Goal: Task Accomplishment & Management: Manage account settings

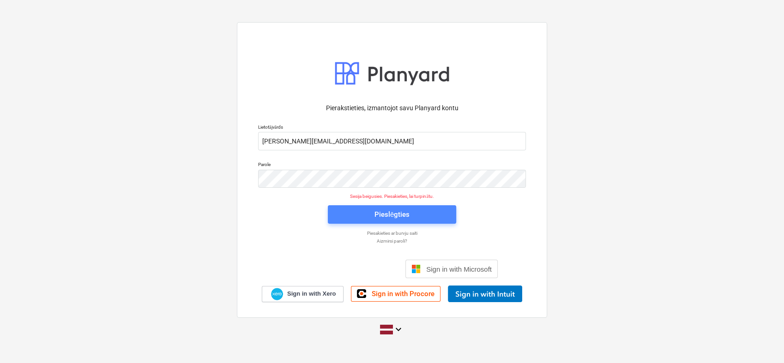
click at [380, 213] on div "Pieslēgties" at bounding box center [392, 215] width 35 height 12
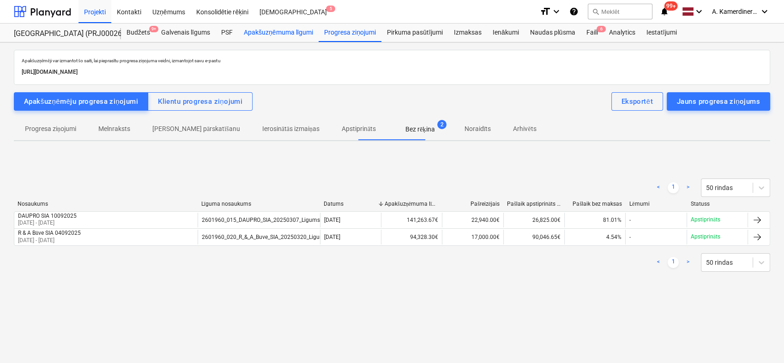
click at [273, 31] on div "Apakšuzņēmuma līgumi" at bounding box center [278, 33] width 80 height 18
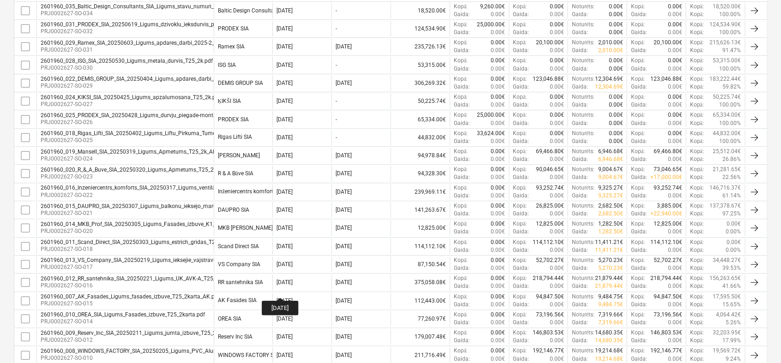
scroll to position [256, 0]
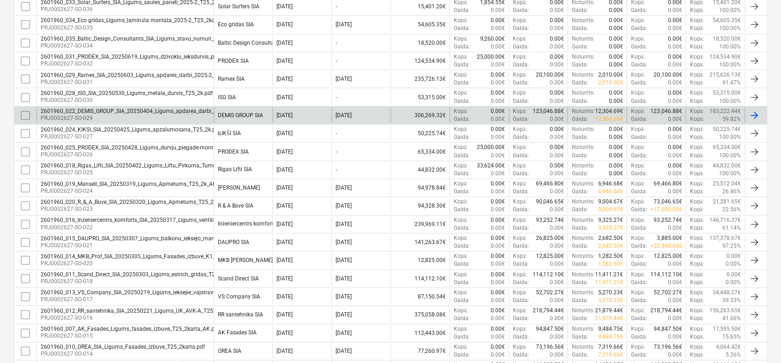
click at [258, 117] on div "DEMIS GROUP SIA" at bounding box center [240, 115] width 45 height 6
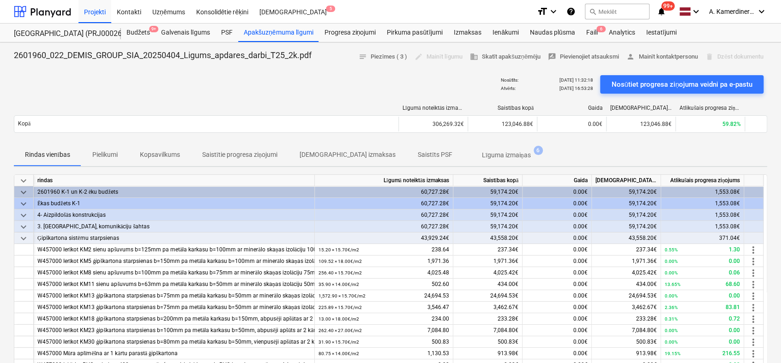
click at [252, 160] on span "Saistītie progresa ziņojumi" at bounding box center [239, 154] width 97 height 15
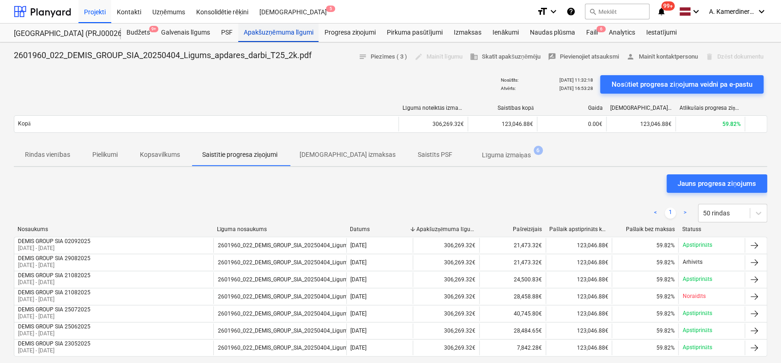
click at [284, 32] on div "Apakšuzņēmuma līgumi" at bounding box center [278, 33] width 80 height 18
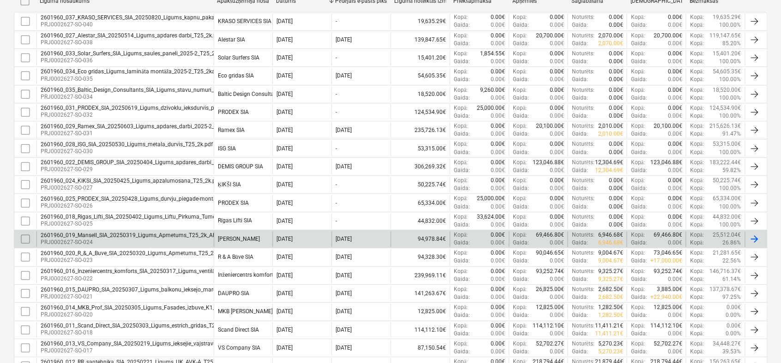
scroll to position [410, 0]
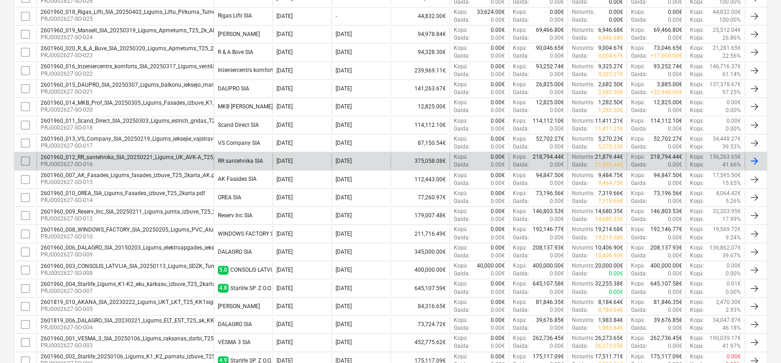
click at [249, 158] on div "RR santehnika SIA" at bounding box center [240, 161] width 45 height 6
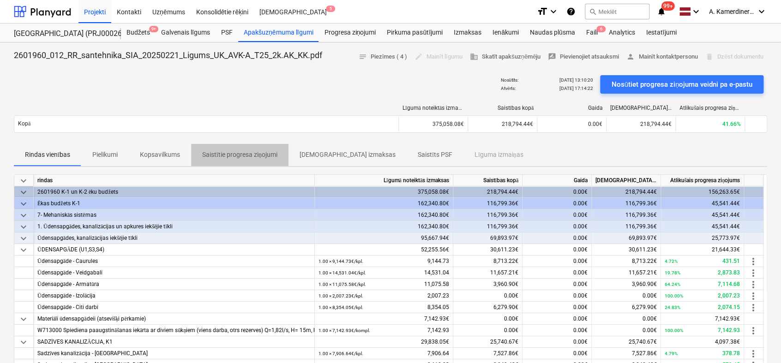
click at [265, 157] on p "Saistītie progresa ziņojumi" at bounding box center [239, 155] width 75 height 10
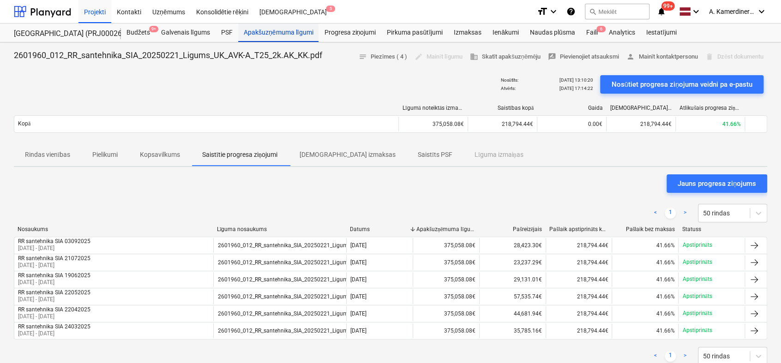
click at [273, 34] on div "Apakšuzņēmuma līgumi" at bounding box center [278, 33] width 80 height 18
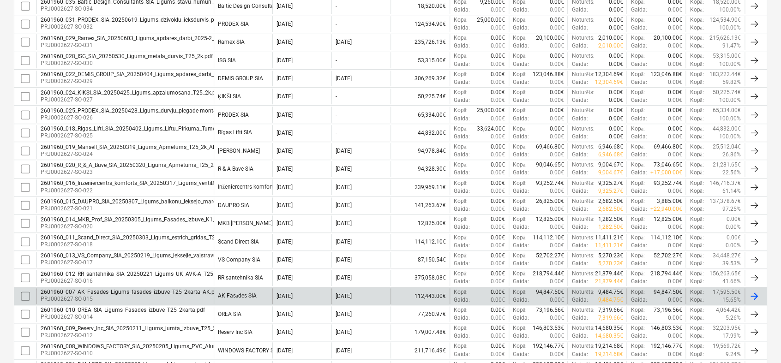
scroll to position [261, 0]
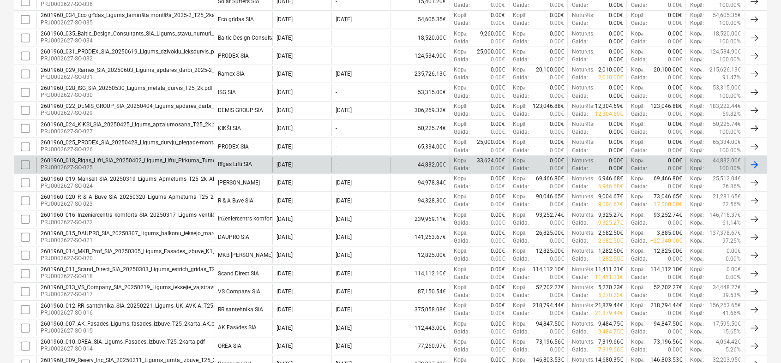
click at [240, 163] on div "Rīgas Lifti SIA" at bounding box center [235, 164] width 34 height 7
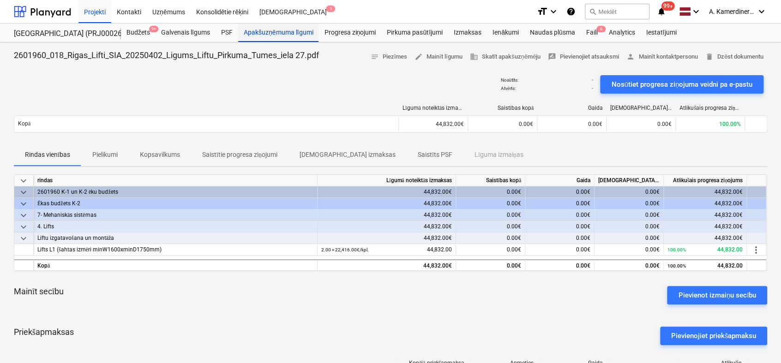
click at [300, 31] on div "Apakšuzņēmuma līgumi" at bounding box center [278, 33] width 80 height 18
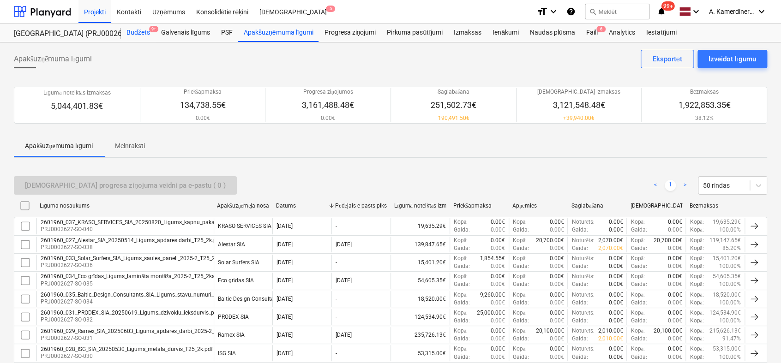
click at [140, 34] on div "Budžets 9+" at bounding box center [138, 33] width 35 height 18
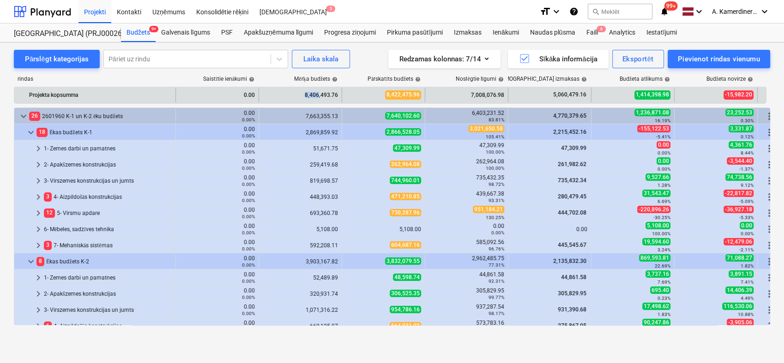
drag, startPoint x: 306, startPoint y: 95, endPoint x: 320, endPoint y: 98, distance: 13.7
click at [320, 98] on div "8,406,493.76" at bounding box center [300, 95] width 75 height 15
drag, startPoint x: 320, startPoint y: 98, endPoint x: 384, endPoint y: 97, distance: 64.2
click at [381, 98] on div "8,422,475.96" at bounding box center [383, 95] width 75 height 15
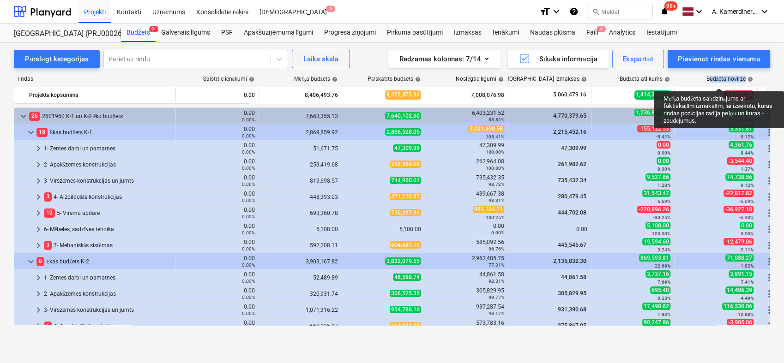
drag, startPoint x: 709, startPoint y: 77, endPoint x: 746, endPoint y: 77, distance: 36.9
click at [746, 77] on div "Budžeta novirze help" at bounding box center [730, 79] width 47 height 7
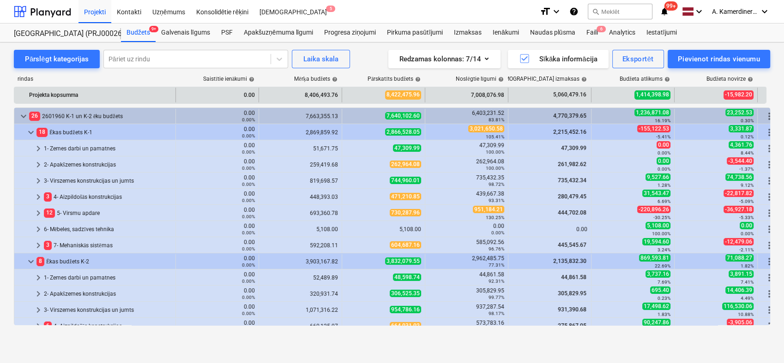
drag, startPoint x: 746, startPoint y: 77, endPoint x: 701, endPoint y: 92, distance: 47.8
click at [701, 92] on div "-15,982.20" at bounding box center [715, 95] width 75 height 15
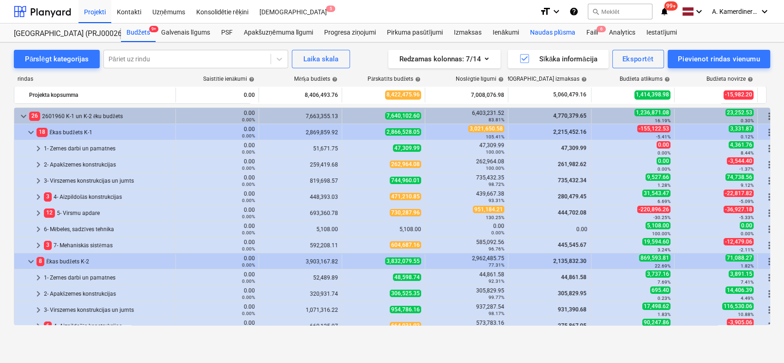
click at [546, 36] on div "Naudas plūsma" at bounding box center [553, 33] width 56 height 18
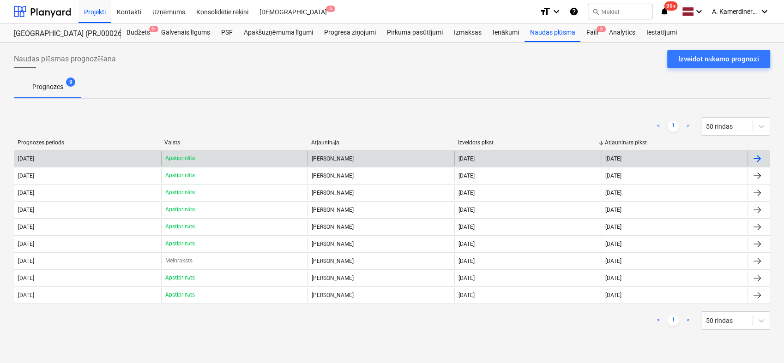
click at [278, 161] on div "Apstiprināts" at bounding box center [234, 158] width 147 height 15
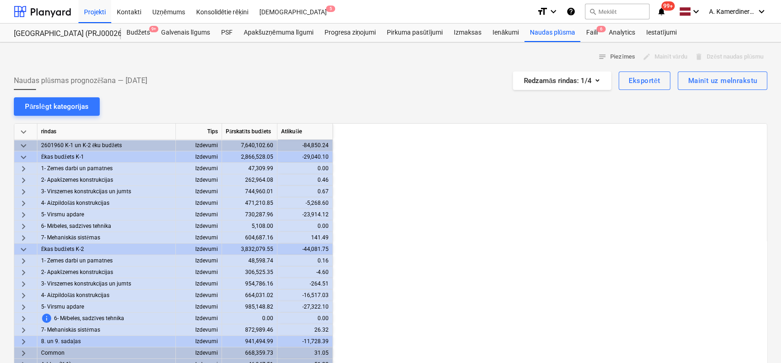
scroll to position [0, 831]
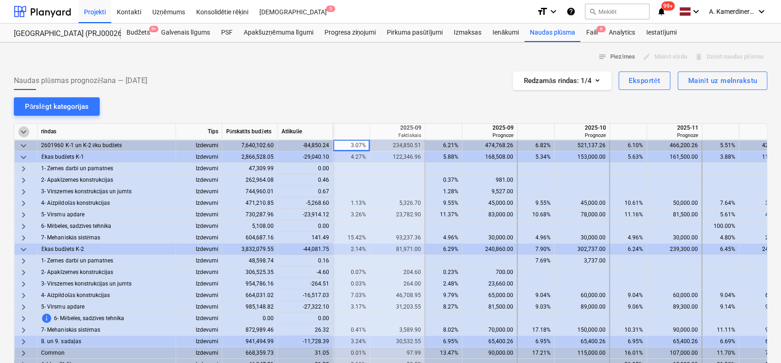
click at [20, 132] on span "keyboard_arrow_down" at bounding box center [23, 132] width 11 height 11
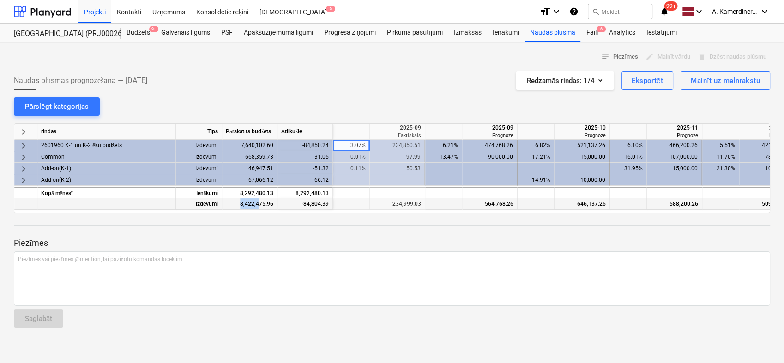
drag, startPoint x: 241, startPoint y: 206, endPoint x: 260, endPoint y: 203, distance: 20.1
click at [260, 203] on div "8,422,475.96" at bounding box center [249, 205] width 55 height 12
drag, startPoint x: 484, startPoint y: 206, endPoint x: 512, endPoint y: 200, distance: 29.4
click at [512, 200] on div "564,768.26" at bounding box center [490, 205] width 48 height 12
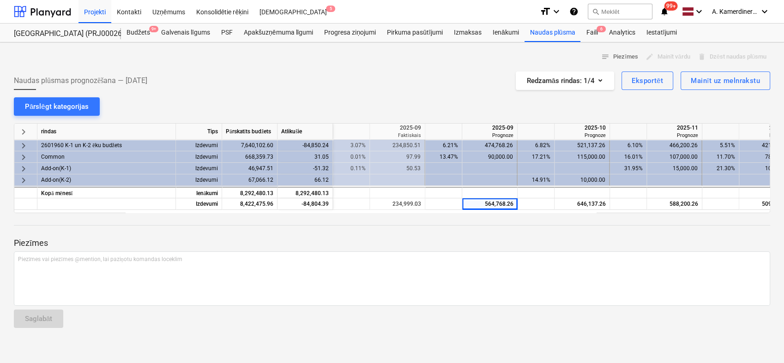
drag, startPoint x: 512, startPoint y: 200, endPoint x: 493, endPoint y: 231, distance: 36.9
click at [493, 231] on div at bounding box center [392, 233] width 757 height 7
drag, startPoint x: 302, startPoint y: 203, endPoint x: 331, endPoint y: 205, distance: 28.7
click at [331, 205] on div "-84,804.39" at bounding box center [305, 205] width 55 height 12
drag, startPoint x: 331, startPoint y: 205, endPoint x: 360, endPoint y: 238, distance: 44.2
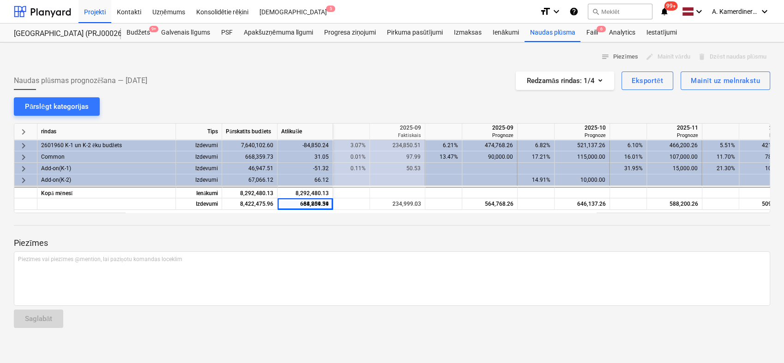
click at [360, 238] on p "Piezīmes" at bounding box center [392, 243] width 757 height 11
click at [454, 236] on div at bounding box center [392, 233] width 757 height 7
click at [320, 191] on div "8,292,480.13" at bounding box center [305, 193] width 55 height 12
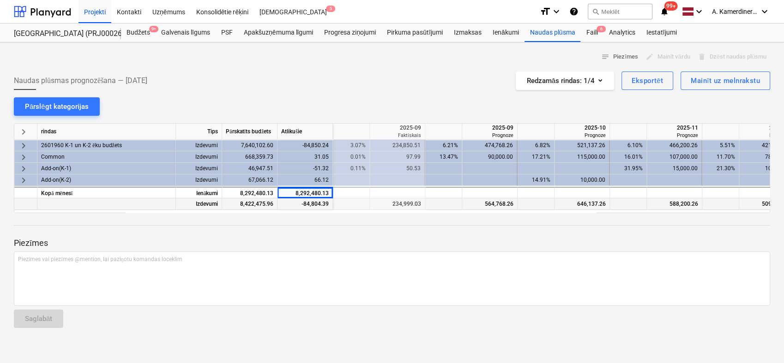
click at [496, 206] on div "564,768.26" at bounding box center [490, 205] width 48 height 12
drag, startPoint x: 393, startPoint y: 205, endPoint x: 420, endPoint y: 208, distance: 27.4
click at [420, 208] on div "234,999.03" at bounding box center [398, 205] width 48 height 12
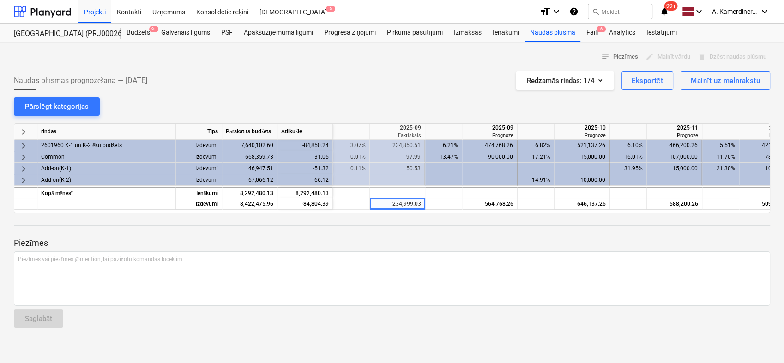
drag, startPoint x: 420, startPoint y: 208, endPoint x: 406, endPoint y: 133, distance: 75.6
click at [406, 133] on div "Faktiskais" at bounding box center [398, 135] width 48 height 7
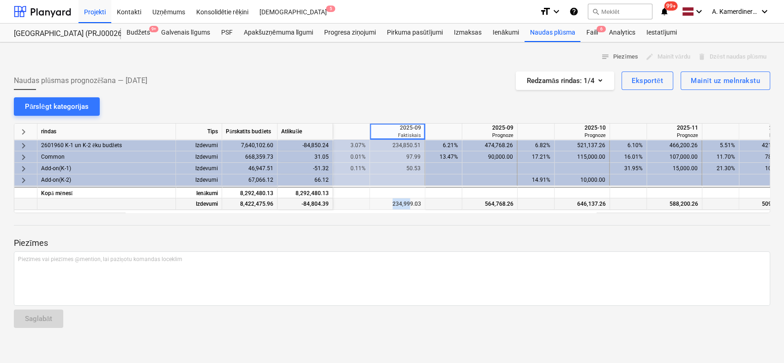
drag, startPoint x: 392, startPoint y: 208, endPoint x: 409, endPoint y: 209, distance: 17.6
click at [409, 209] on div "234,999.03" at bounding box center [398, 205] width 48 height 12
drag, startPoint x: 409, startPoint y: 209, endPoint x: 411, endPoint y: 203, distance: 5.7
click at [411, 203] on div "234,999.03" at bounding box center [398, 205] width 48 height 12
click at [419, 204] on div "234,999.03" at bounding box center [398, 205] width 48 height 12
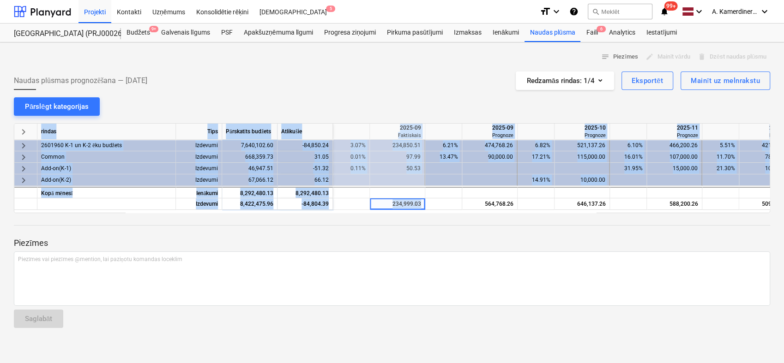
drag, startPoint x: 422, startPoint y: 203, endPoint x: 392, endPoint y: 210, distance: 30.8
click at [392, 210] on div "keyboard_arrow_right rindas Tips Pārskatīts budžets Atlikušie 2025-08 Faktiskai…" at bounding box center [392, 168] width 757 height 90
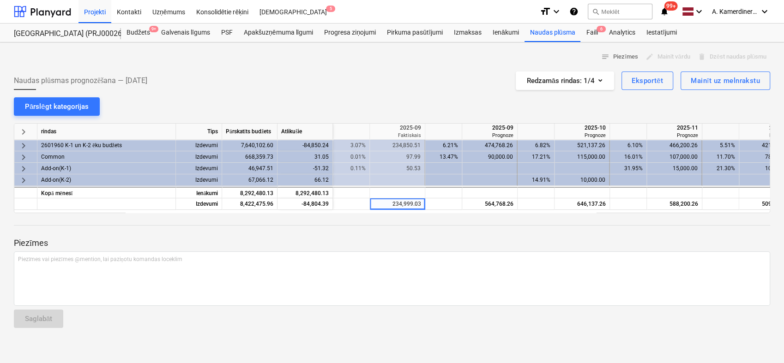
drag, startPoint x: 392, startPoint y: 210, endPoint x: 418, endPoint y: 232, distance: 34.4
click at [418, 232] on div at bounding box center [392, 233] width 757 height 7
click at [30, 158] on div "keyboard_arrow_right" at bounding box center [25, 157] width 23 height 12
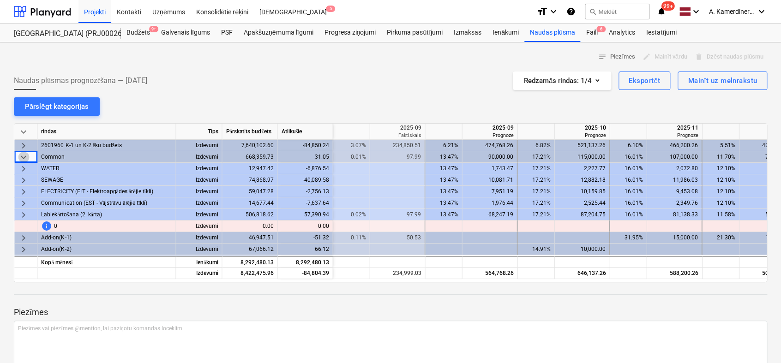
click at [21, 159] on span "keyboard_arrow_down" at bounding box center [23, 157] width 11 height 11
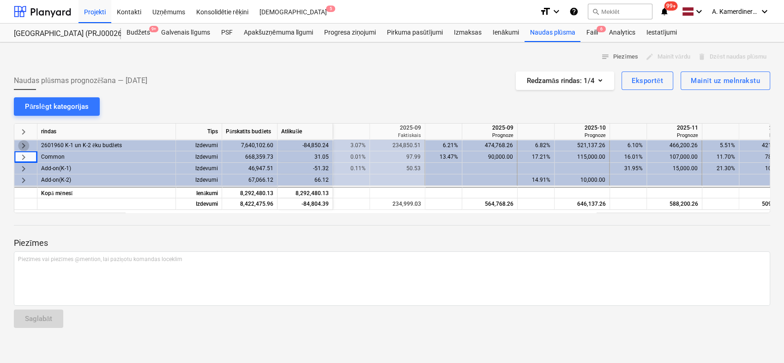
click at [21, 148] on span "keyboard_arrow_right" at bounding box center [23, 145] width 11 height 11
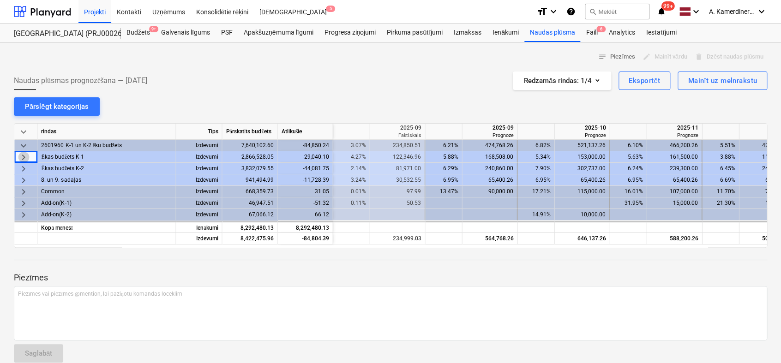
click at [21, 158] on span "keyboard_arrow_right" at bounding box center [23, 157] width 11 height 11
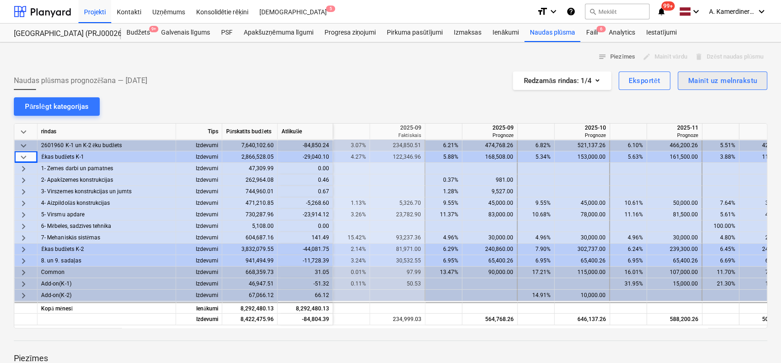
click at [718, 81] on div "Mainīt uz melnrakstu" at bounding box center [722, 81] width 69 height 12
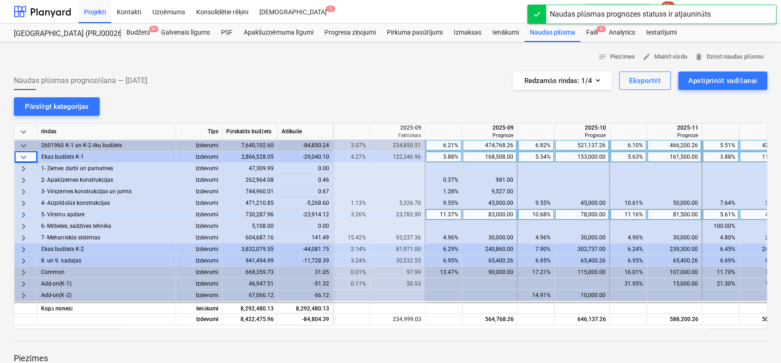
click at [485, 215] on div "83,000.00" at bounding box center [489, 215] width 47 height 12
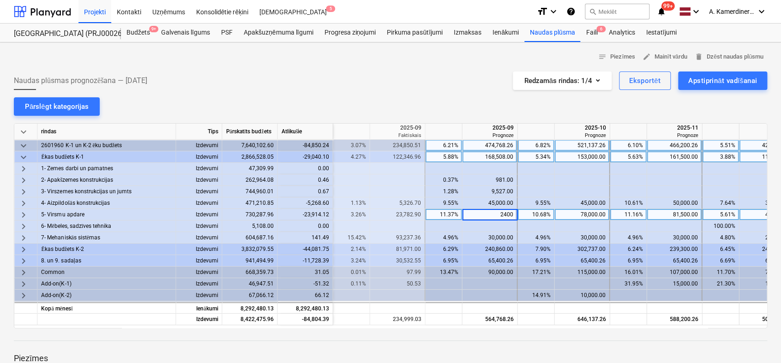
type input "24000"
click at [302, 132] on div "Atlikušie" at bounding box center [305, 132] width 55 height 16
click at [502, 212] on div "24,000.00" at bounding box center [489, 215] width 47 height 12
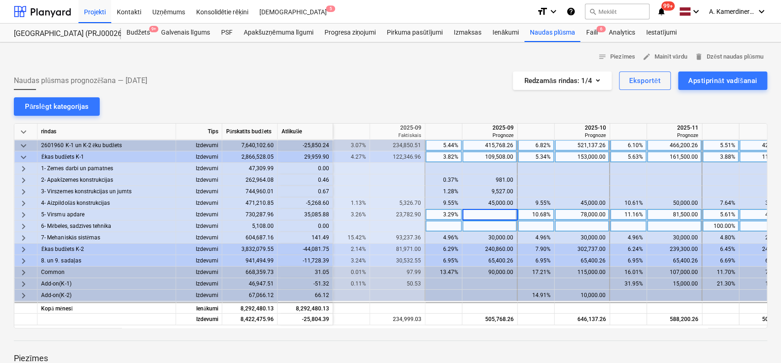
click at [494, 226] on div at bounding box center [489, 227] width 55 height 12
click at [491, 214] on div at bounding box center [489, 215] width 55 height 12
type input "5"
type input "83000"
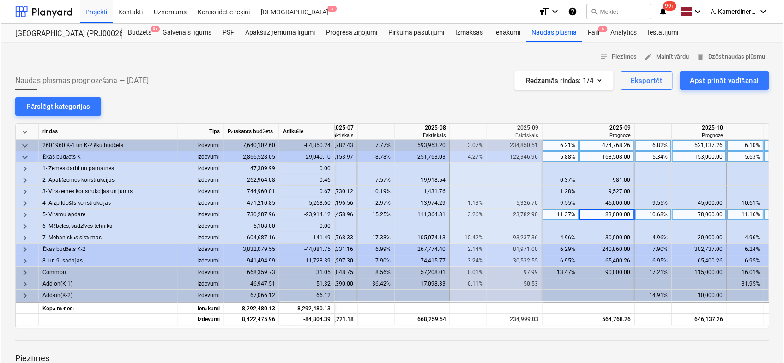
scroll to position [0, 715]
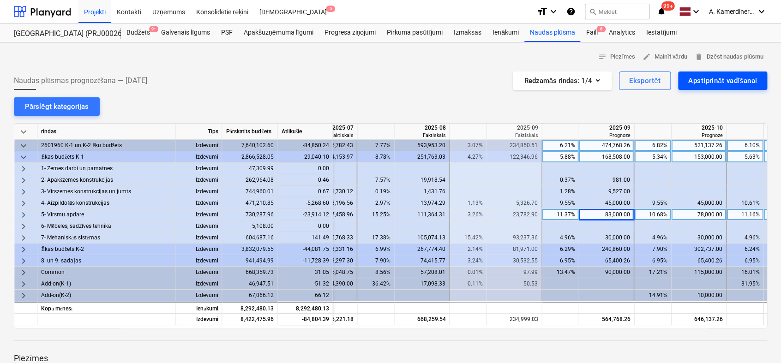
click at [739, 78] on div "Apstiprināt vadīšanai" at bounding box center [723, 81] width 69 height 12
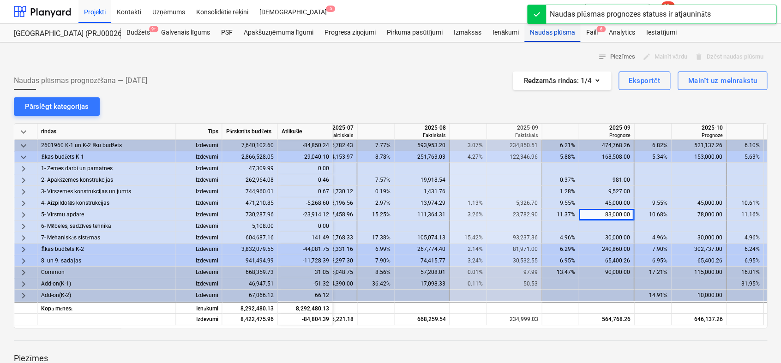
click at [558, 33] on div "Naudas plūsma" at bounding box center [553, 33] width 56 height 18
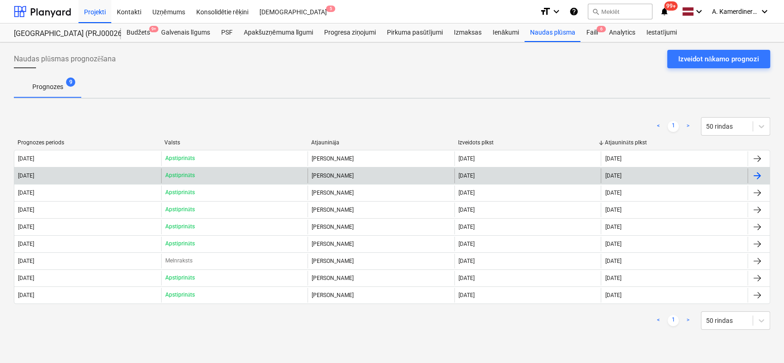
click at [240, 173] on div "Apstiprināts" at bounding box center [234, 176] width 147 height 15
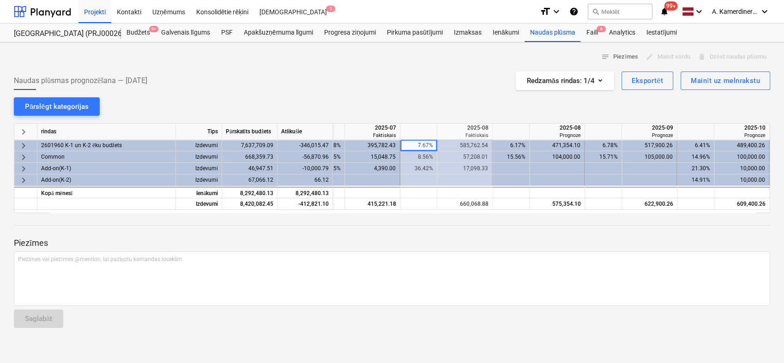
scroll to position [0, 669]
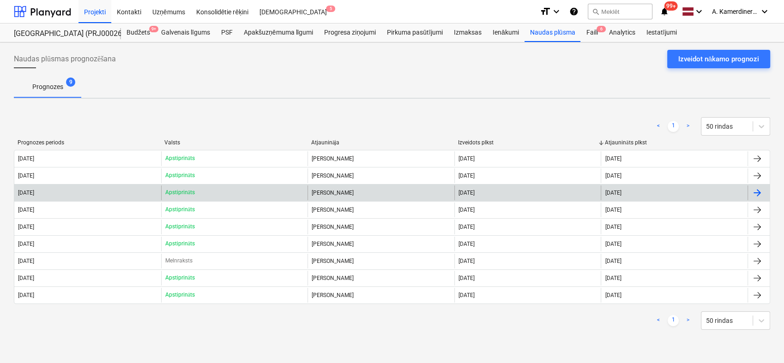
click at [345, 191] on div "[PERSON_NAME]" at bounding box center [381, 193] width 147 height 15
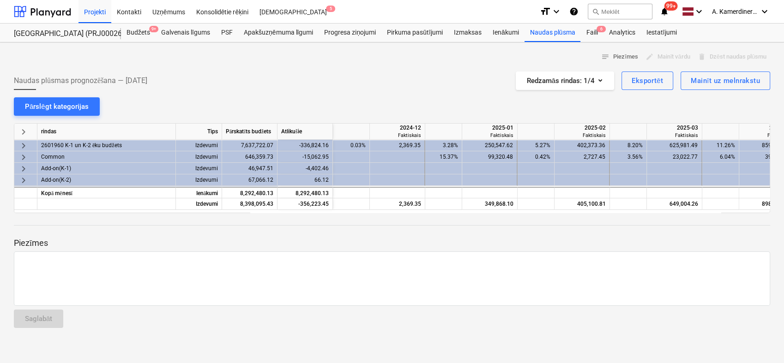
scroll to position [0, 647]
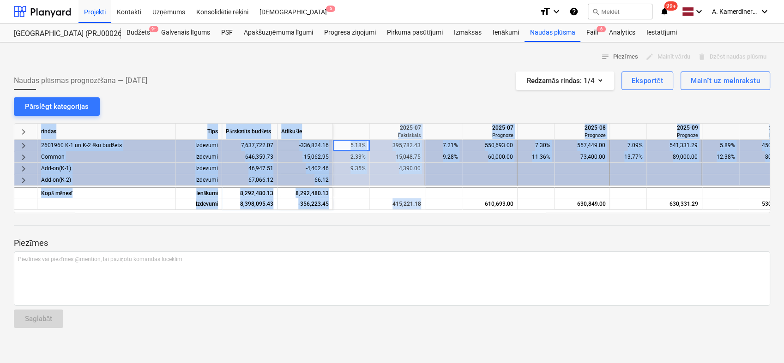
drag, startPoint x: 457, startPoint y: 209, endPoint x: 451, endPoint y: 211, distance: 6.2
click at [451, 211] on div "keyboard_arrow_right rindas Tips Pārskatīts budžets Atlikušie 2025-06 Faktiskai…" at bounding box center [392, 168] width 757 height 90
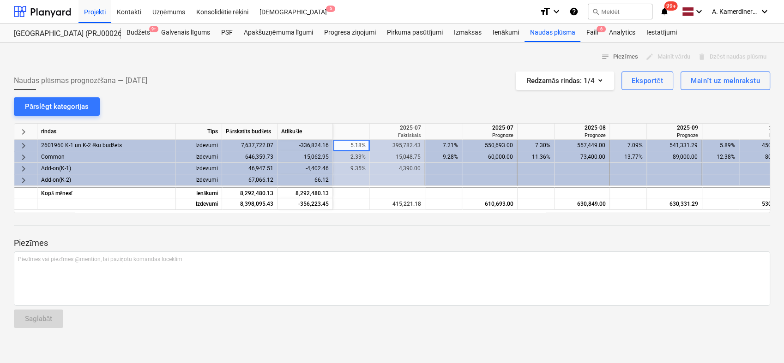
drag, startPoint x: 451, startPoint y: 211, endPoint x: 451, endPoint y: 218, distance: 7.9
click at [451, 218] on div at bounding box center [392, 216] width 757 height 7
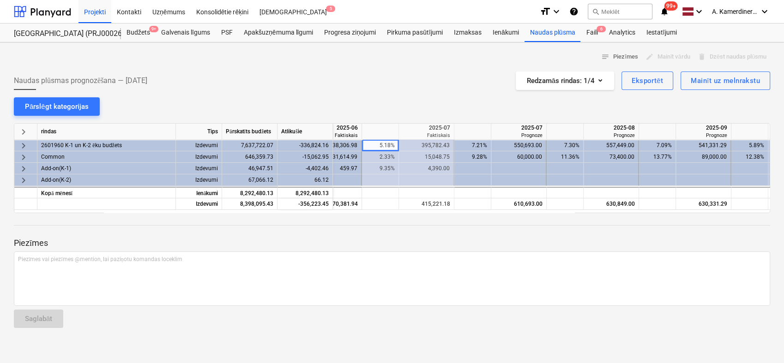
scroll to position [0, 609]
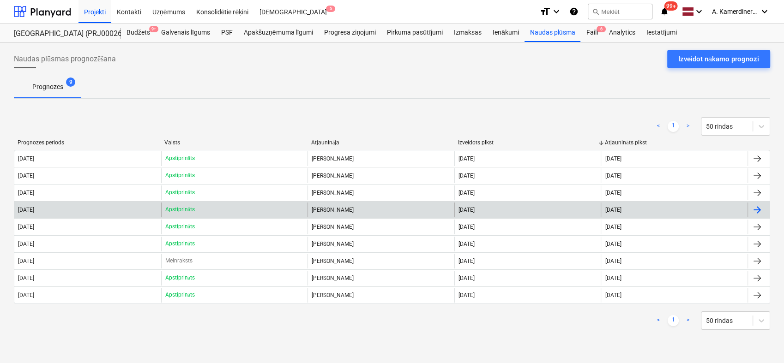
click at [277, 212] on div "Apstiprināts" at bounding box center [234, 210] width 147 height 15
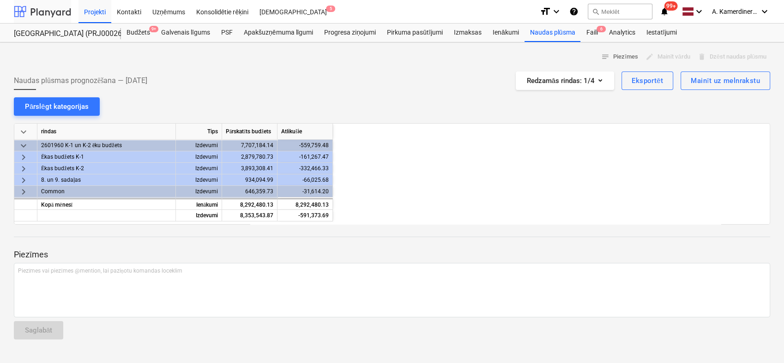
scroll to position [0, 554]
